Goal: Task Accomplishment & Management: Use online tool/utility

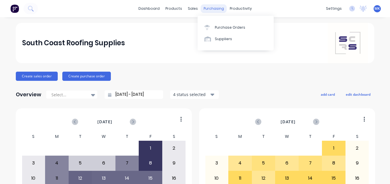
click at [204, 7] on div "purchasing" at bounding box center [214, 8] width 26 height 9
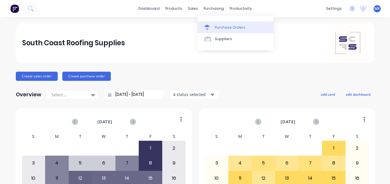
click at [213, 29] on link "Purchase Orders" at bounding box center [236, 27] width 76 height 11
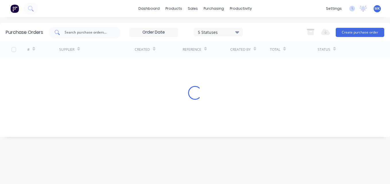
click at [94, 33] on input "text" at bounding box center [88, 33] width 48 height 6
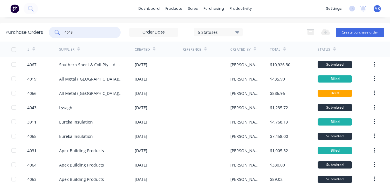
type input "4043"
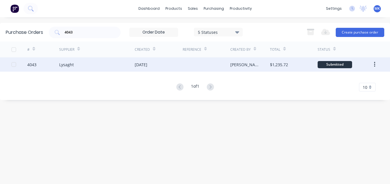
click at [268, 66] on div "[PERSON_NAME]" at bounding box center [250, 64] width 40 height 14
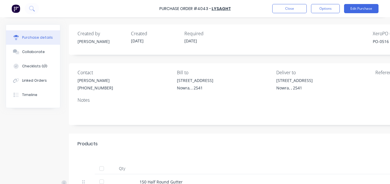
click at [101, 169] on div at bounding box center [101, 168] width 11 height 11
click at [333, 6] on button "Options" at bounding box center [325, 8] width 29 height 9
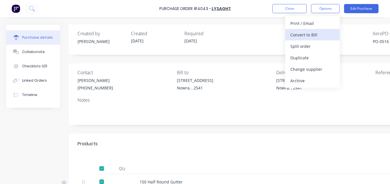
click at [327, 40] on button "Convert to Bill" at bounding box center [312, 34] width 55 height 11
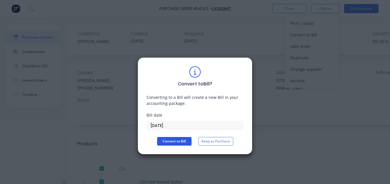
click at [181, 140] on button "Convert to Bill" at bounding box center [174, 141] width 34 height 9
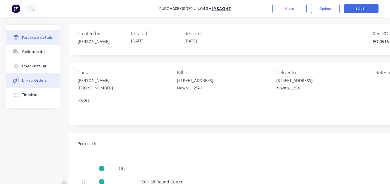
click at [40, 82] on div "Linked Orders" at bounding box center [34, 80] width 25 height 5
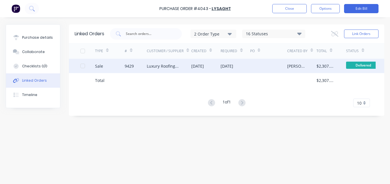
click at [229, 63] on div "[DATE]" at bounding box center [227, 66] width 13 height 6
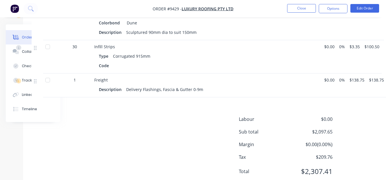
scroll to position [371, 46]
